Goal: Information Seeking & Learning: Learn about a topic

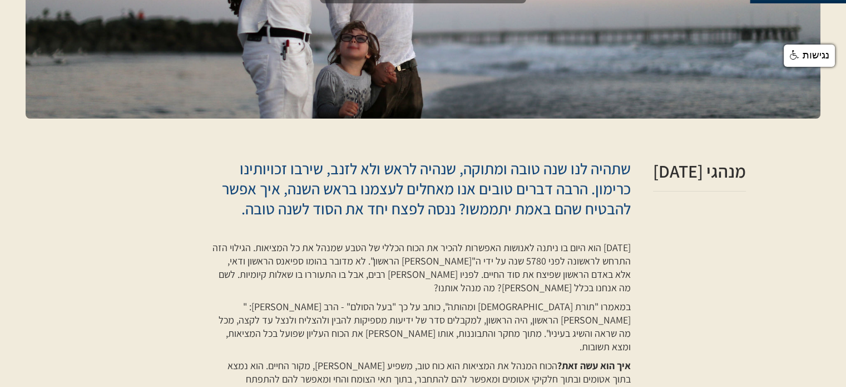
scroll to position [223, 0]
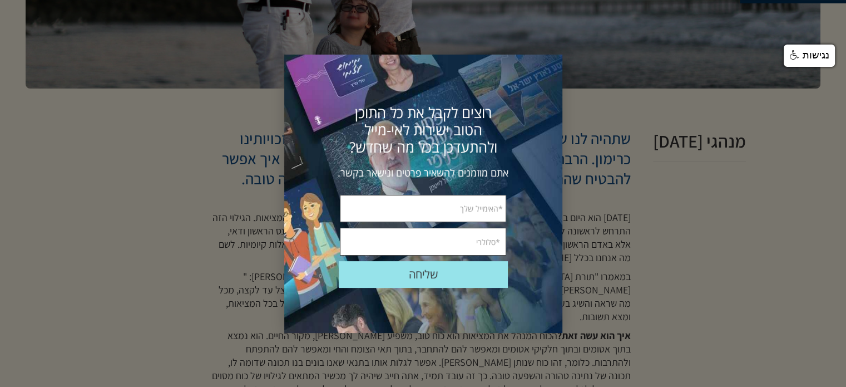
click at [561, 257] on div "שליחה שלח אתם מוזמנים להשאיר פרטים ונישאר בקשר. רוצים לקבל את כל התוכן הטוב ישי…" at bounding box center [423, 194] width 278 height 278
click at [636, 268] on div at bounding box center [423, 193] width 846 height 387
click at [238, 159] on div at bounding box center [423, 193] width 846 height 387
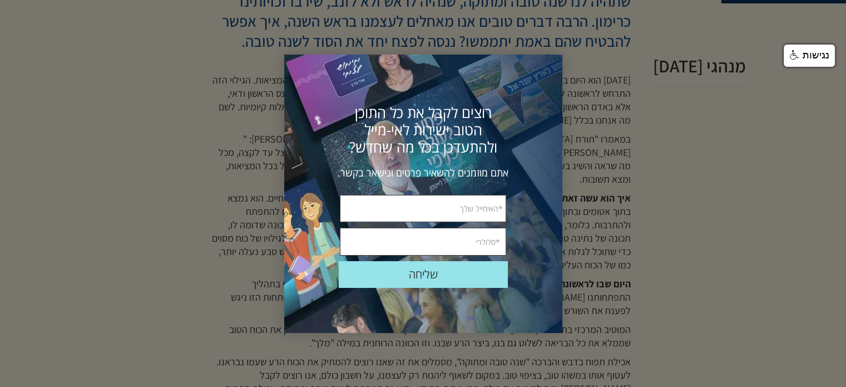
scroll to position [389, 0]
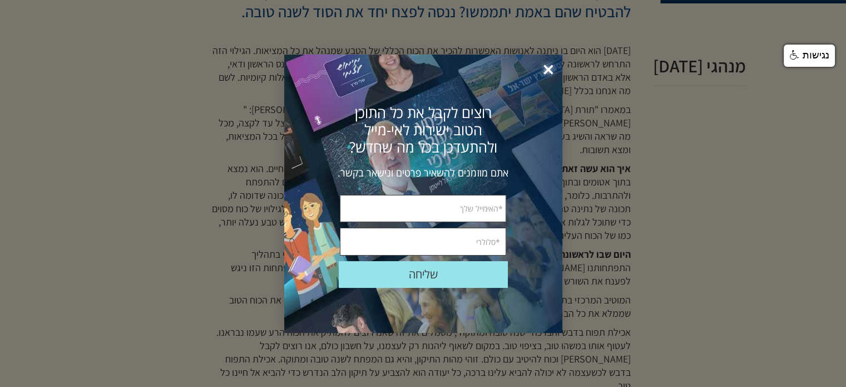
click at [553, 71] on span "×" at bounding box center [548, 70] width 24 height 24
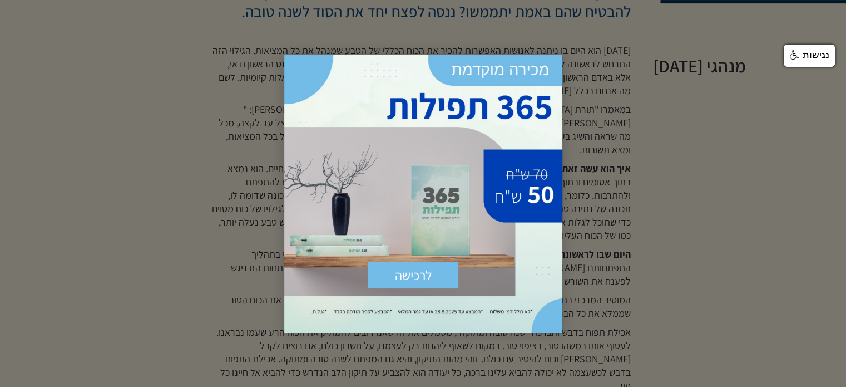
click at [616, 226] on div at bounding box center [423, 193] width 846 height 387
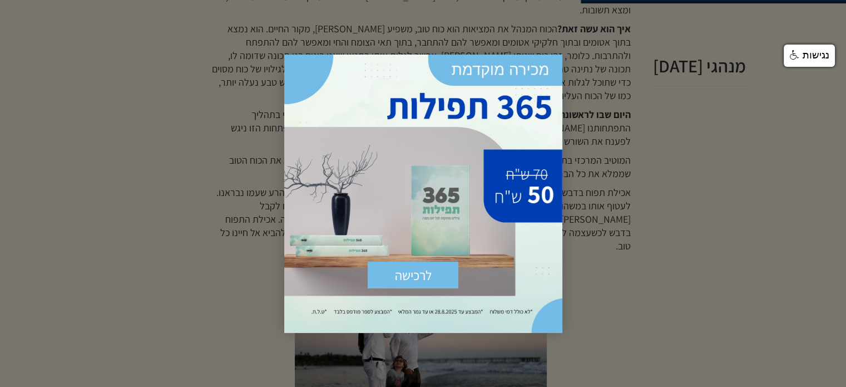
scroll to position [556, 0]
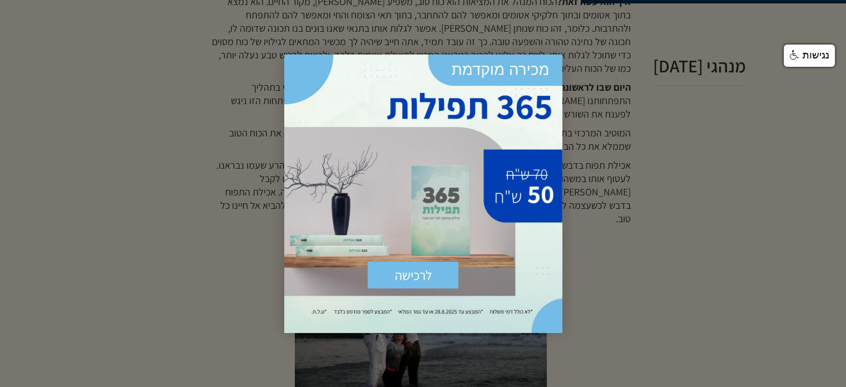
click at [657, 189] on div at bounding box center [423, 193] width 846 height 387
click at [554, 61] on span "×" at bounding box center [550, 67] width 24 height 24
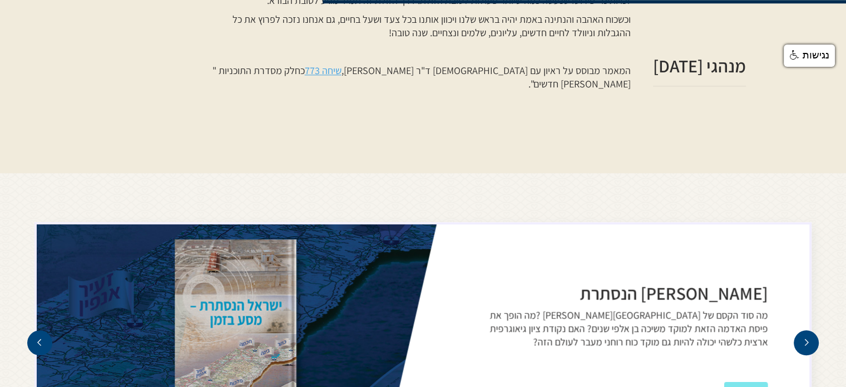
scroll to position [1113, 0]
